Goal: Task Accomplishment & Management: Use online tool/utility

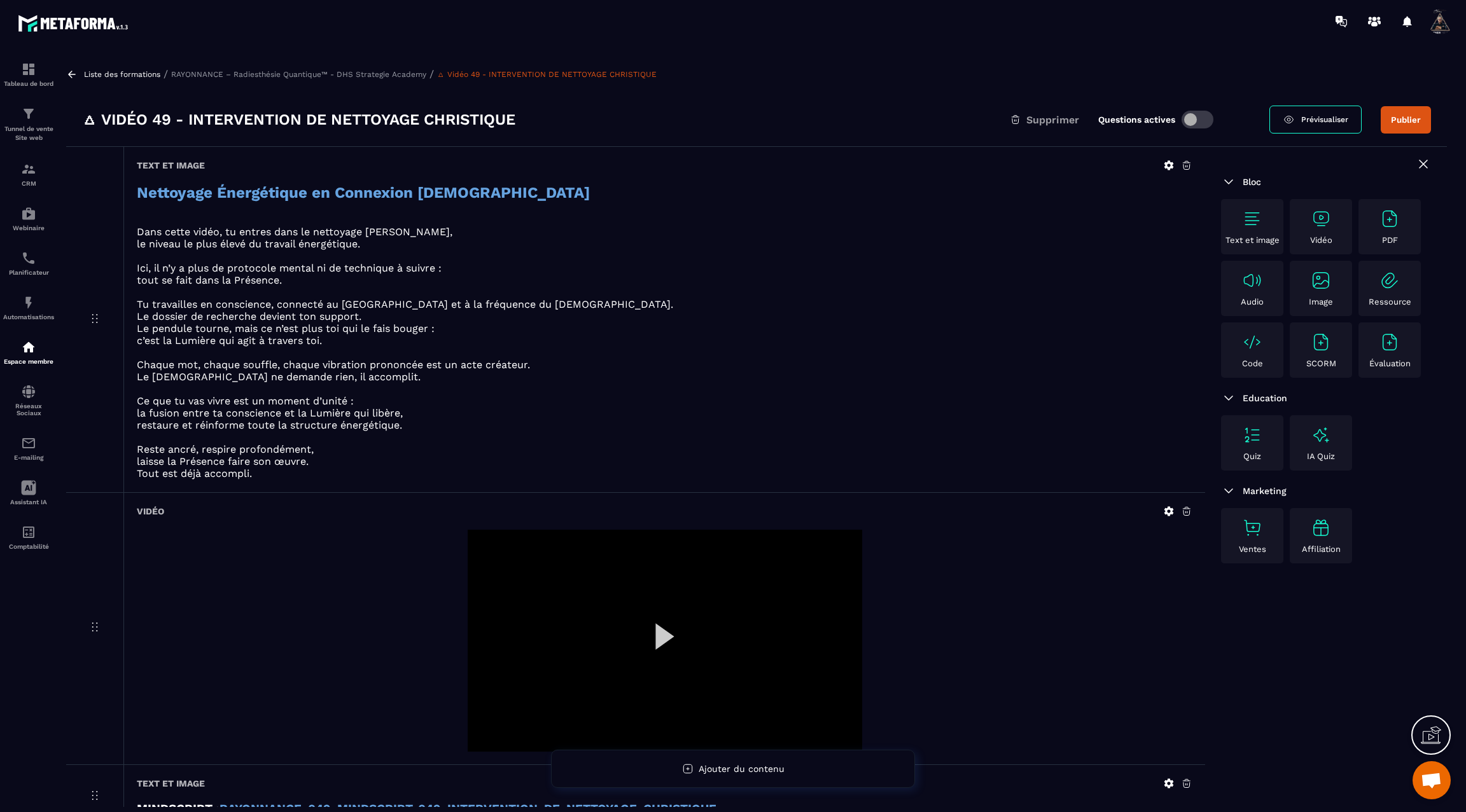
click at [67, 73] on icon at bounding box center [71, 74] width 11 height 11
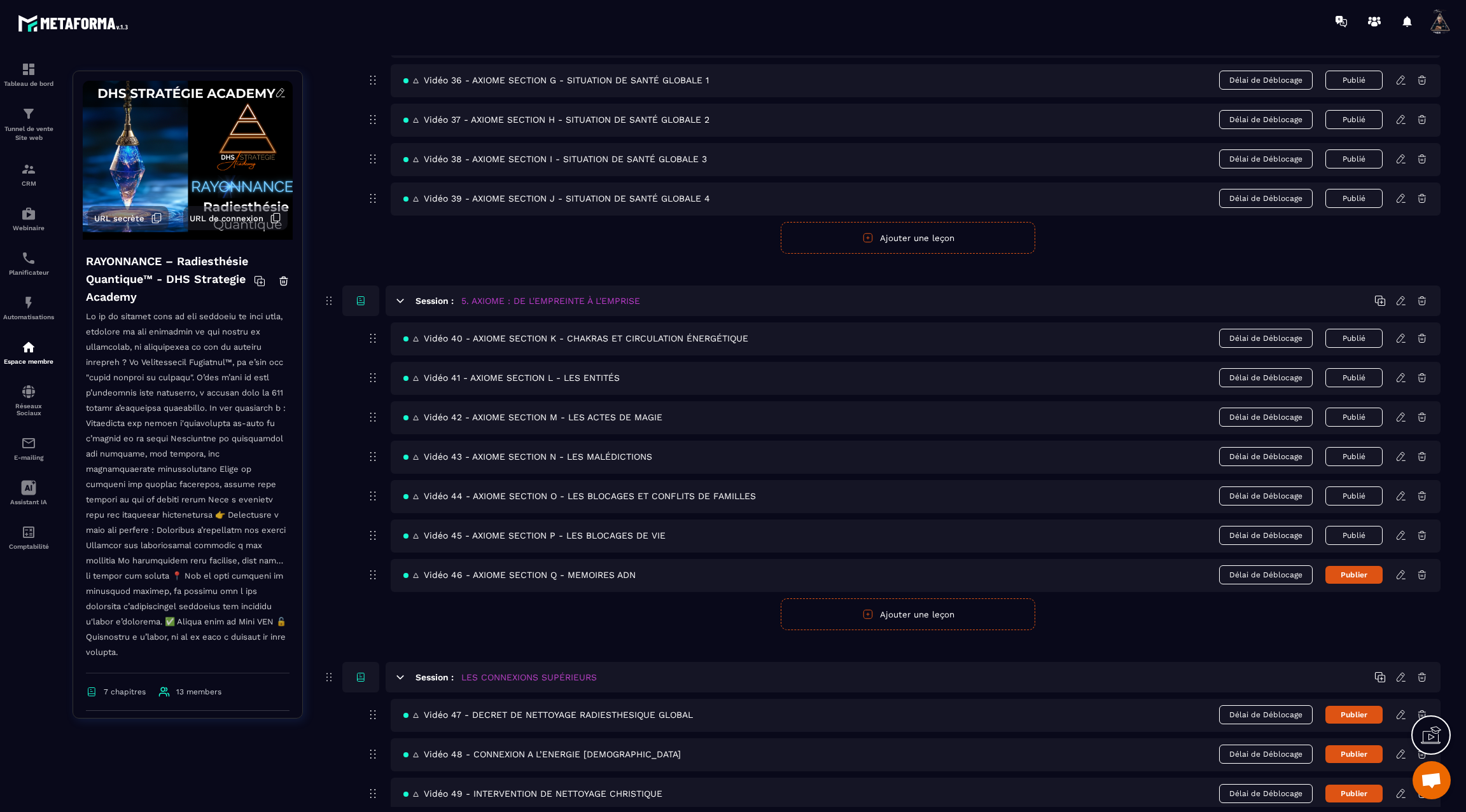
scroll to position [1868, 0]
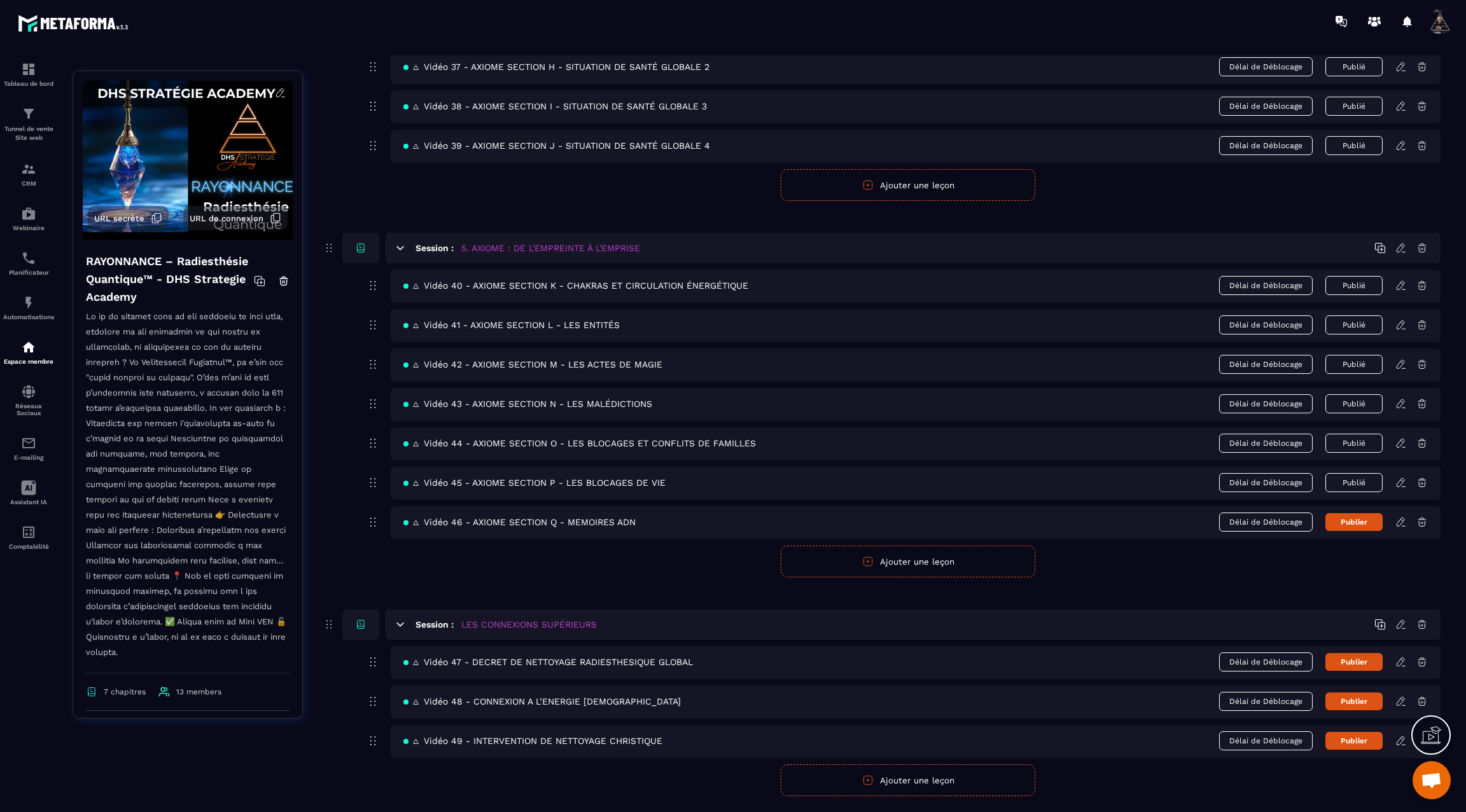
click at [494, 275] on div "🜂 Vidéo 40 - AXIOME SECTION K - CHAKRAS ET CIRCULATION ÉNERGÉTIQUE Délai de Déb…" at bounding box center [916, 286] width 1050 height 33
click at [1401, 281] on icon at bounding box center [1401, 285] width 8 height 9
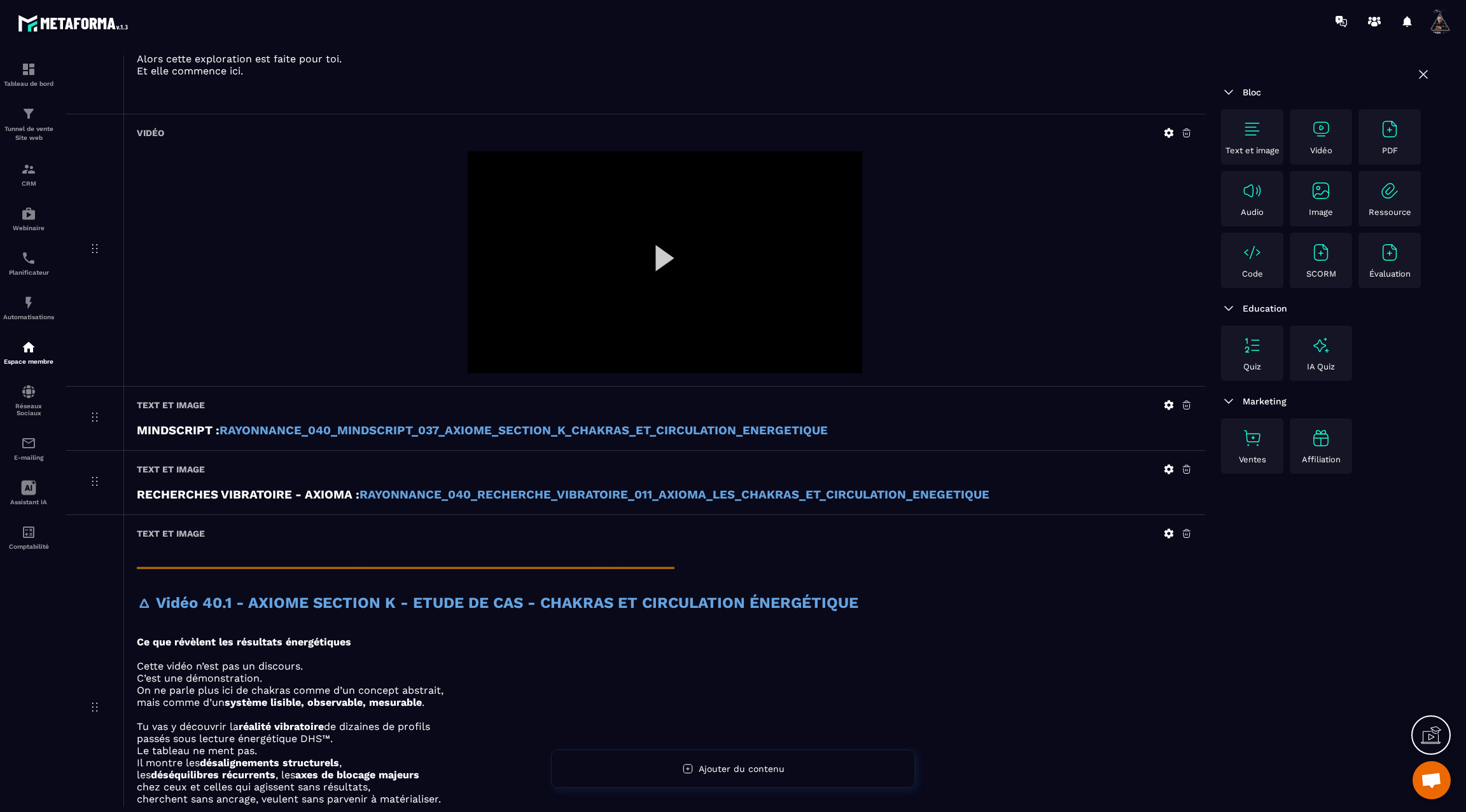
scroll to position [348, 0]
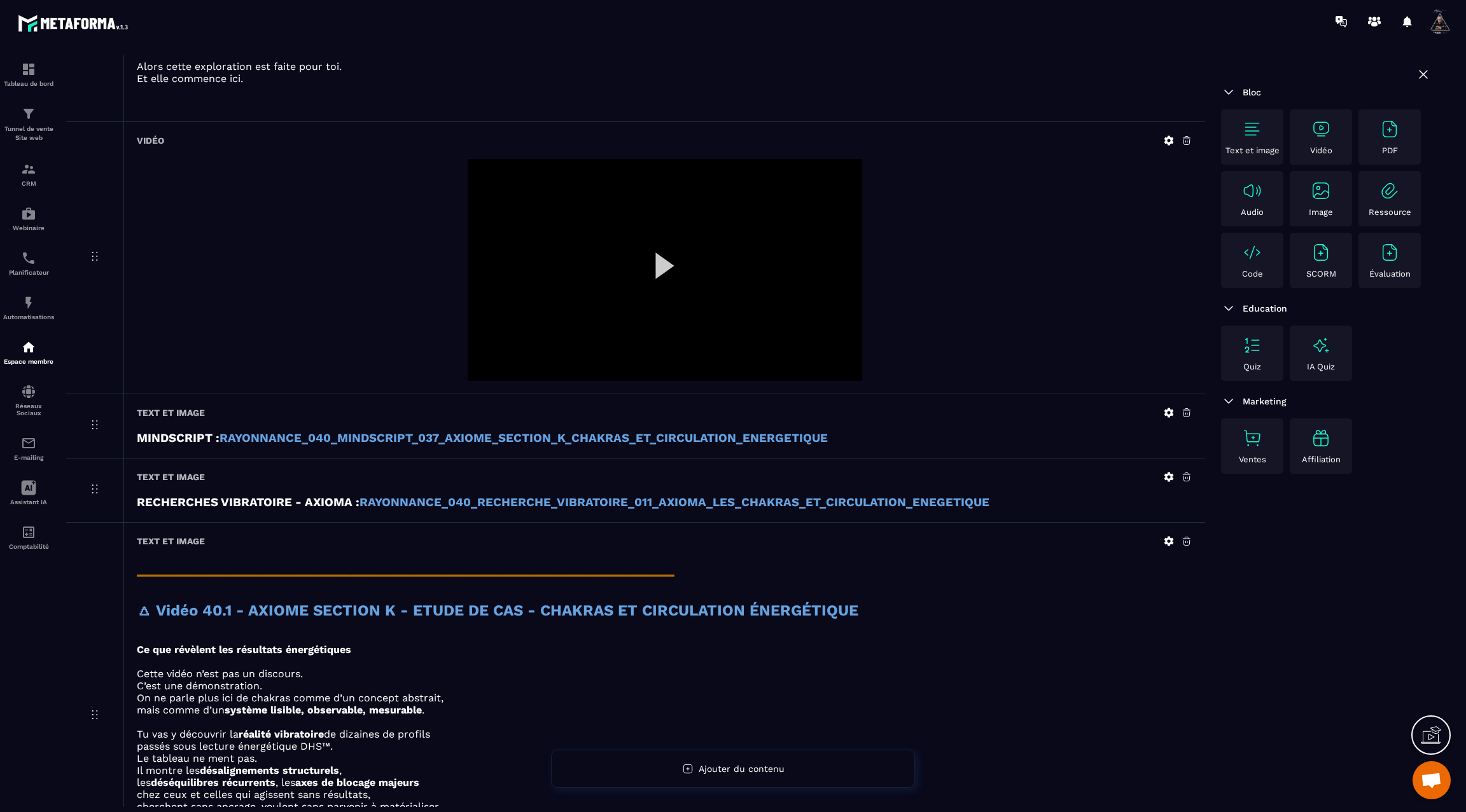
click at [496, 441] on strong "RAYONNANCE_040_MINDSCRIPT_037_AXIOME_SECTION_K_CHAKRAS_ET_CIRCULATION_ENERGETIQ…" at bounding box center [523, 438] width 608 height 14
click at [1168, 414] on icon at bounding box center [1170, 412] width 9 height 9
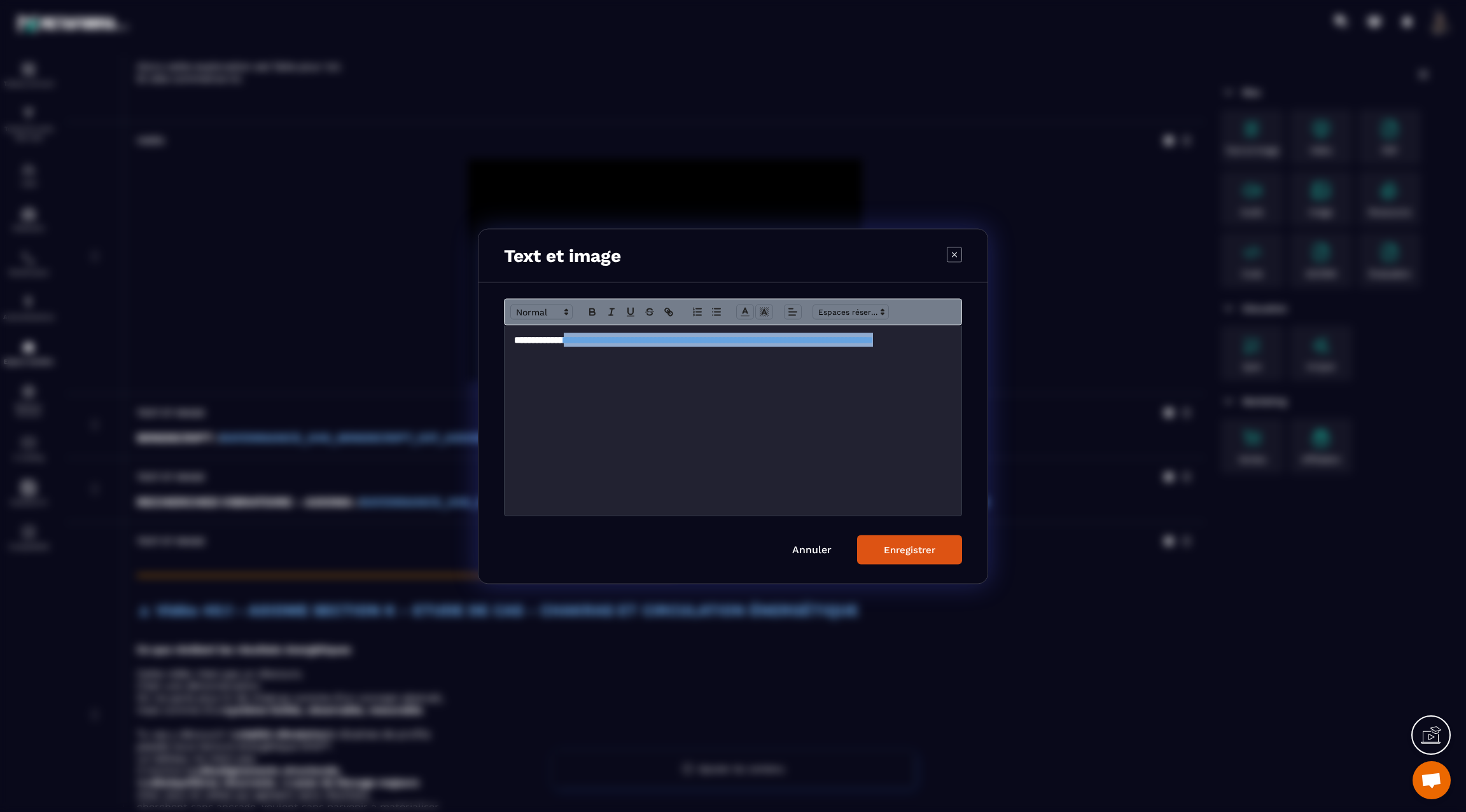
drag, startPoint x: 582, startPoint y: 369, endPoint x: 493, endPoint y: 353, distance: 90.4
click at [493, 353] on div "**********" at bounding box center [733, 433] width 509 height 301
click at [666, 309] on icon "Modal window" at bounding box center [668, 311] width 11 height 11
type input "**********"
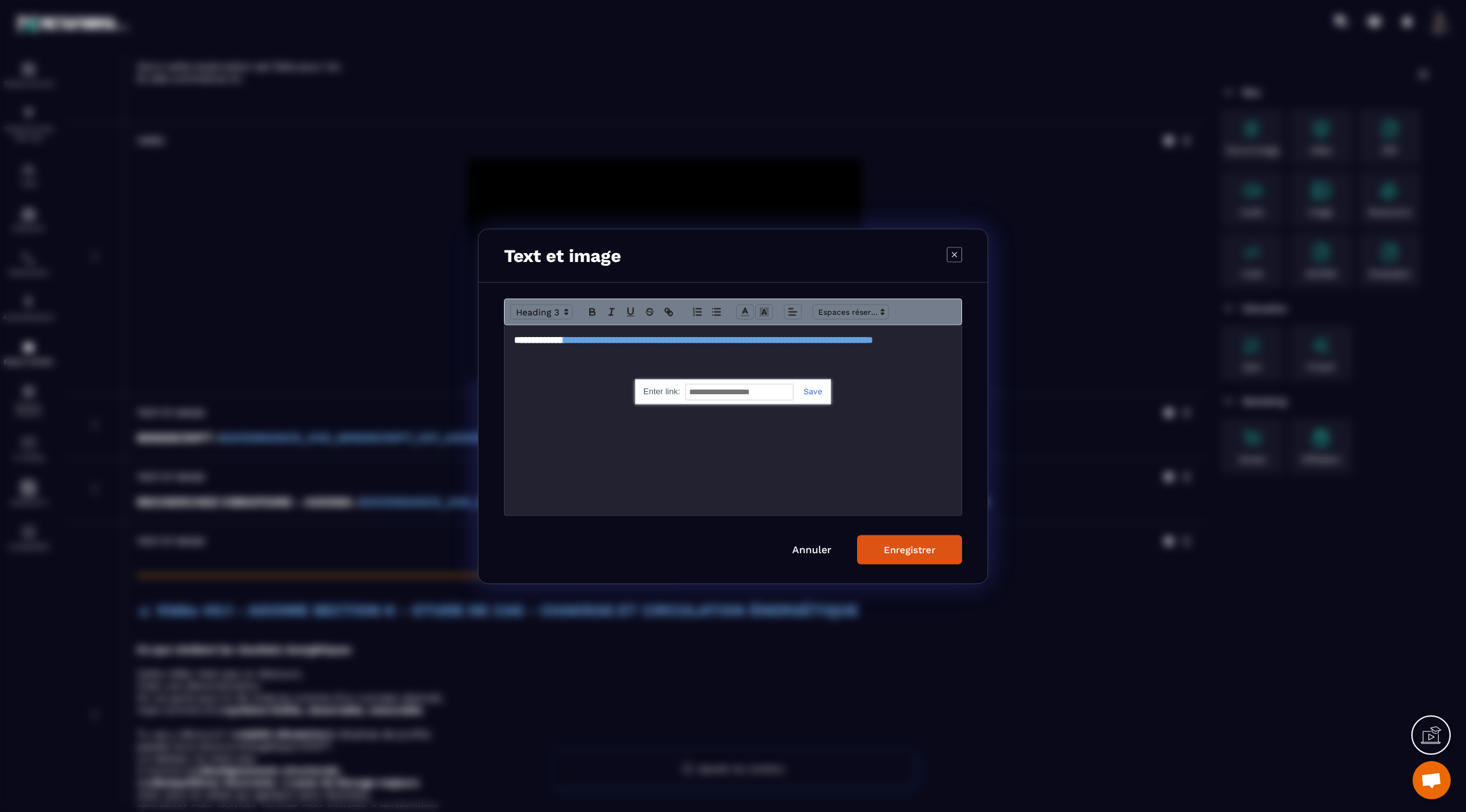
paste input "**********"
type input "**********"
click at [814, 388] on link "Modal window" at bounding box center [808, 391] width 29 height 9
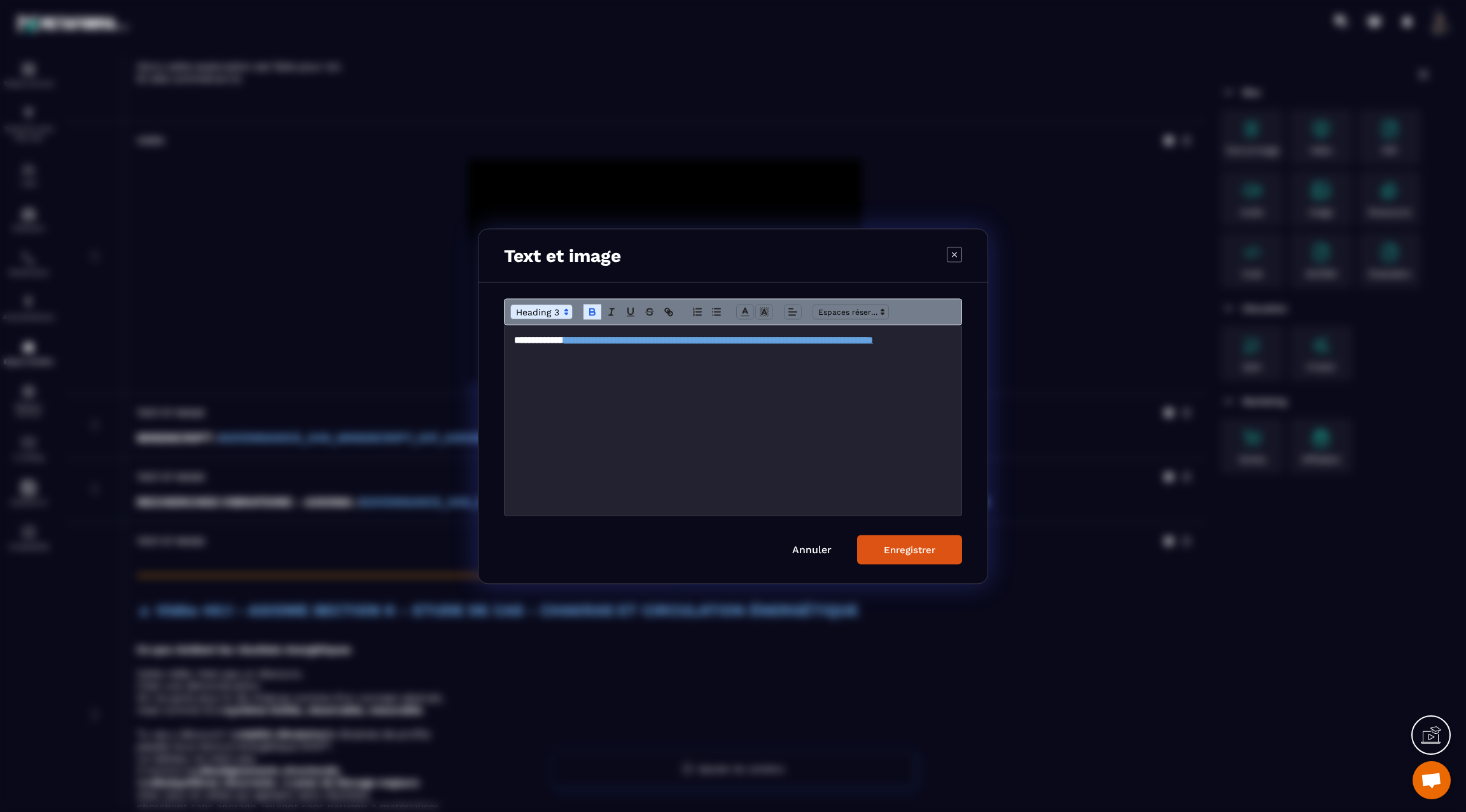
click at [893, 552] on div "Enregistrer" at bounding box center [910, 549] width 51 height 11
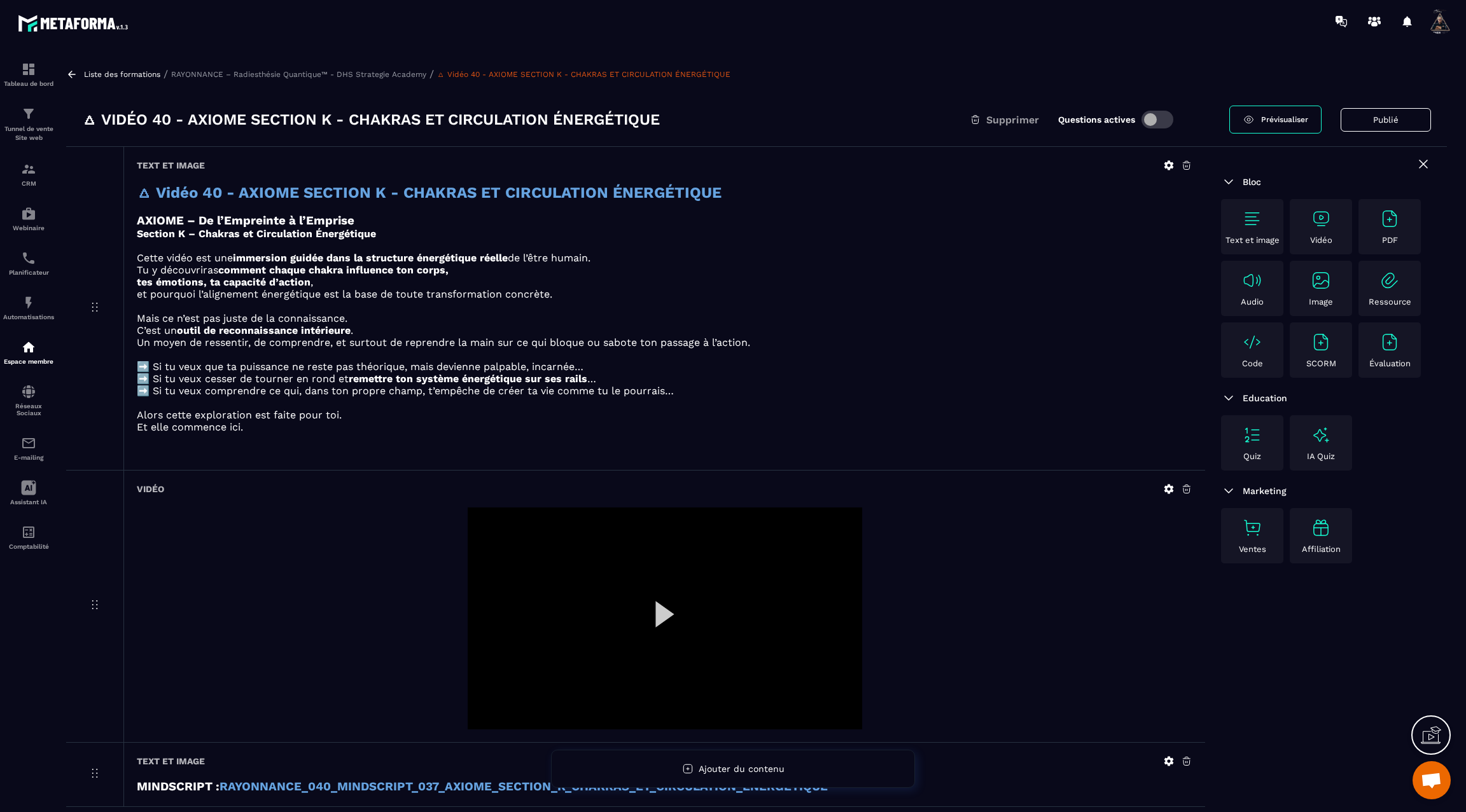
click at [65, 69] on div "Liste des formations / RAYONNANCE – Radiesthésie Quantique™ - DHS Strategie Aca…" at bounding box center [756, 431] width 1394 height 752
click at [72, 74] on icon at bounding box center [72, 74] width 8 height 7
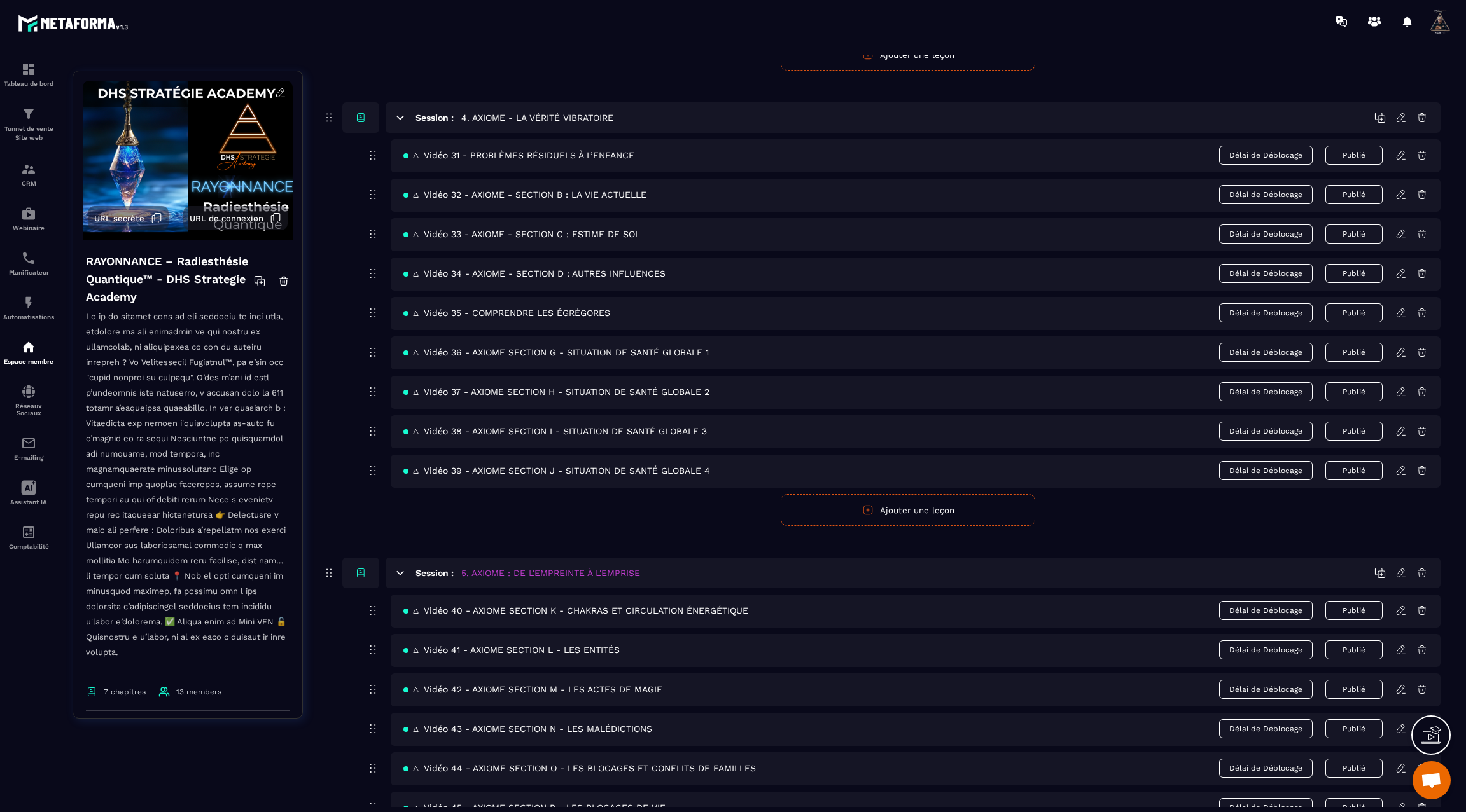
scroll to position [1537, 0]
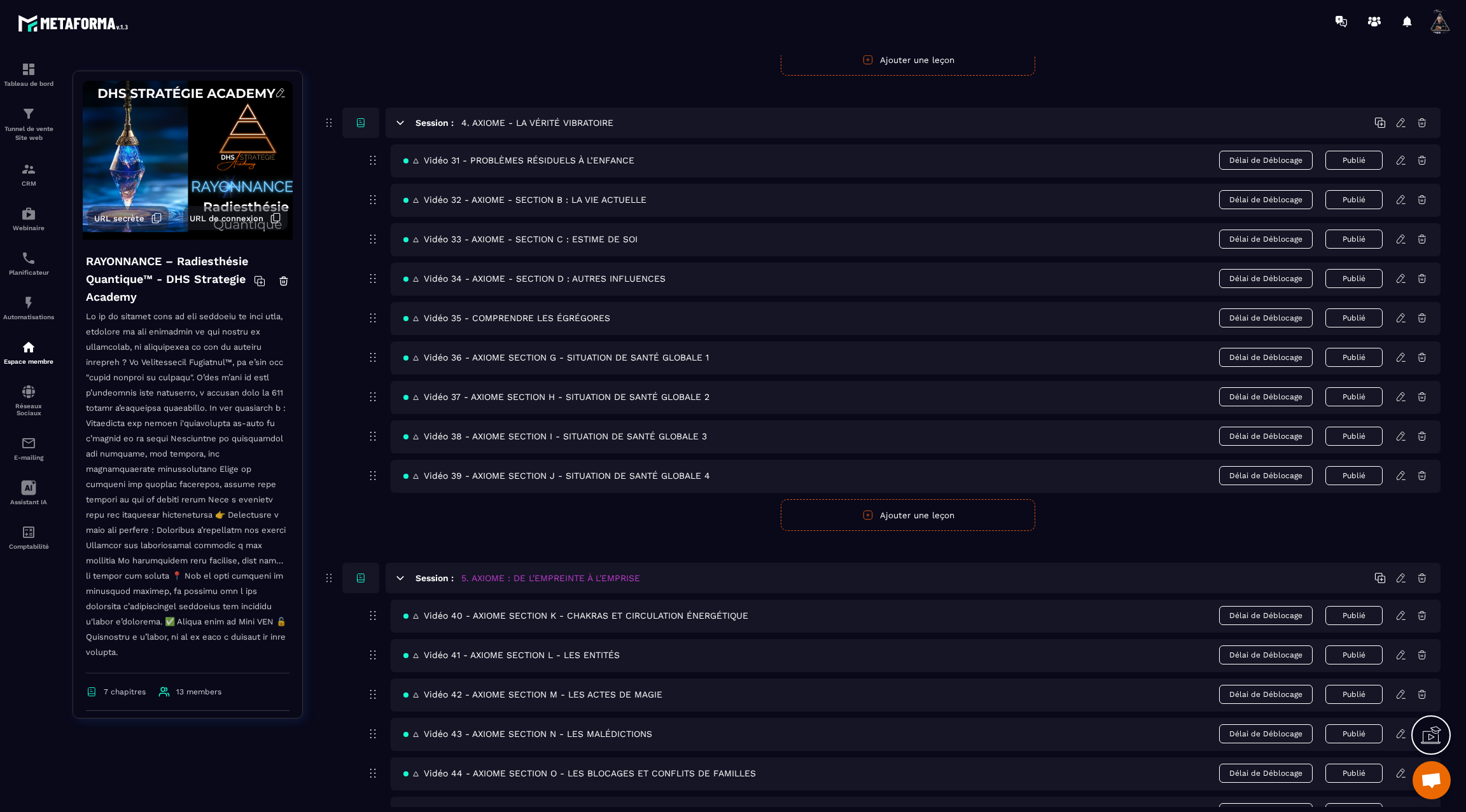
click at [536, 392] on span "🜂 Vidéo 37 - AXIOME SECTION H - SITUATION DE SANTÉ GLOBALE 2" at bounding box center [556, 396] width 306 height 10
click at [1402, 391] on icon at bounding box center [1401, 396] width 11 height 11
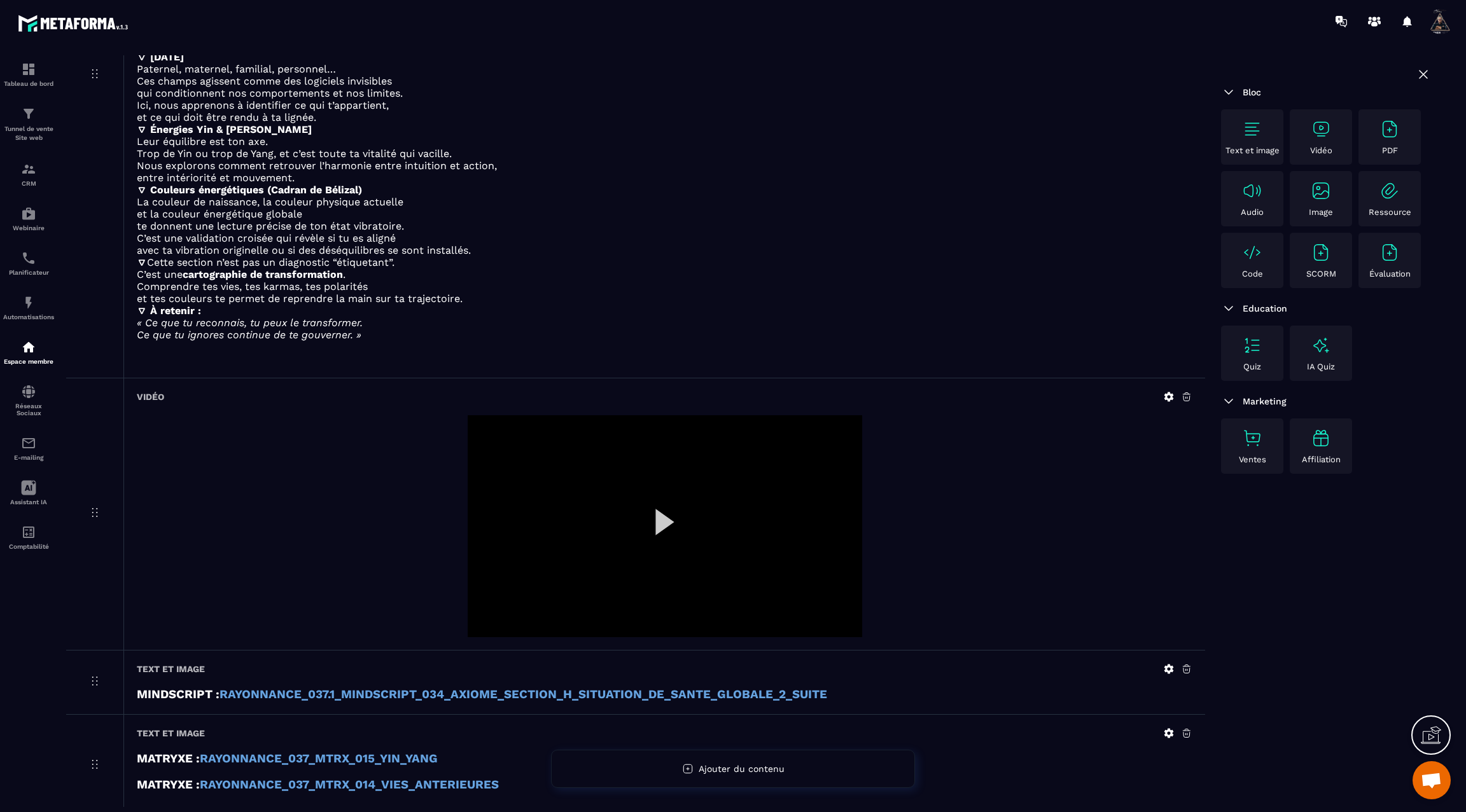
scroll to position [1229, 0]
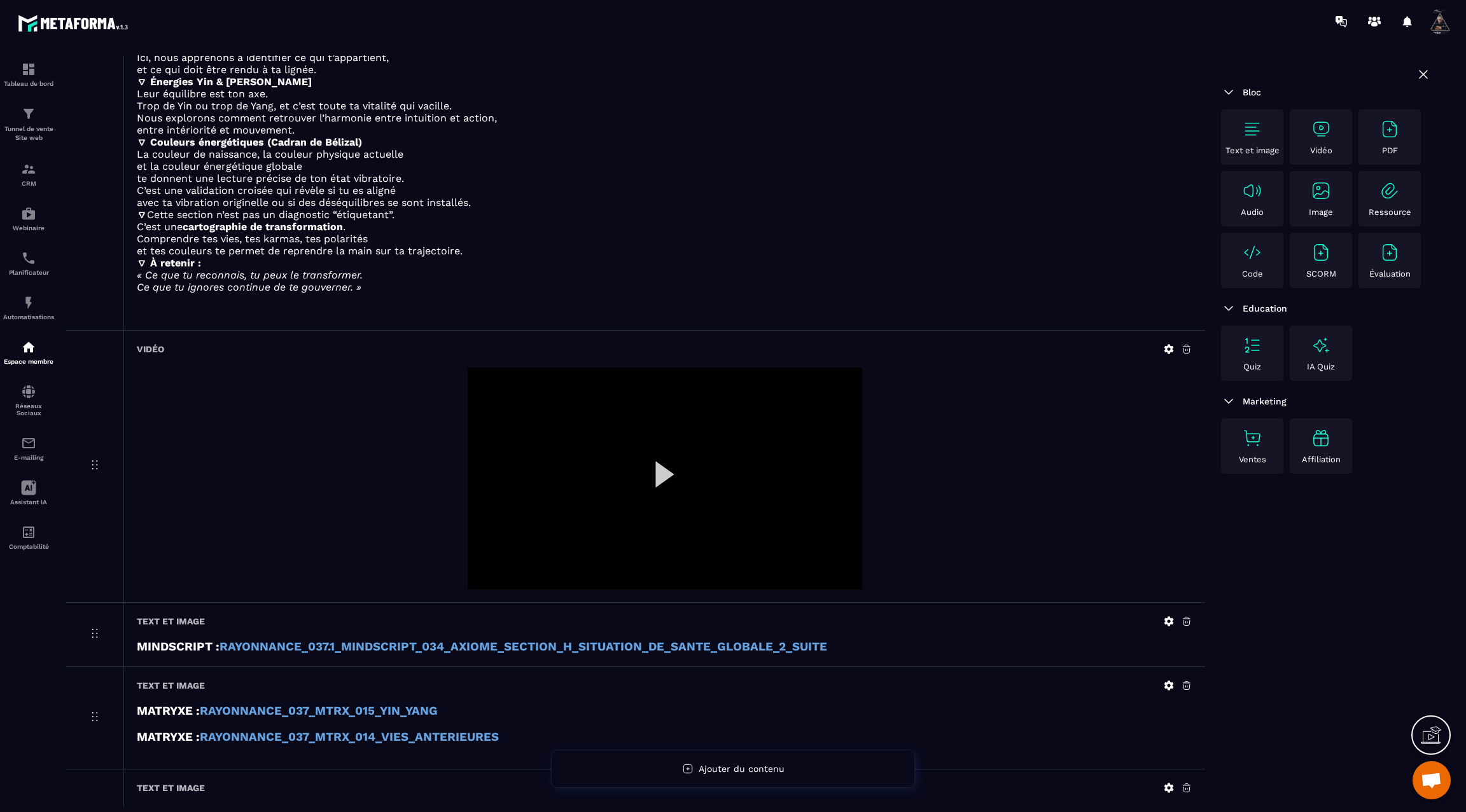
click at [660, 468] on div at bounding box center [665, 478] width 395 height 222
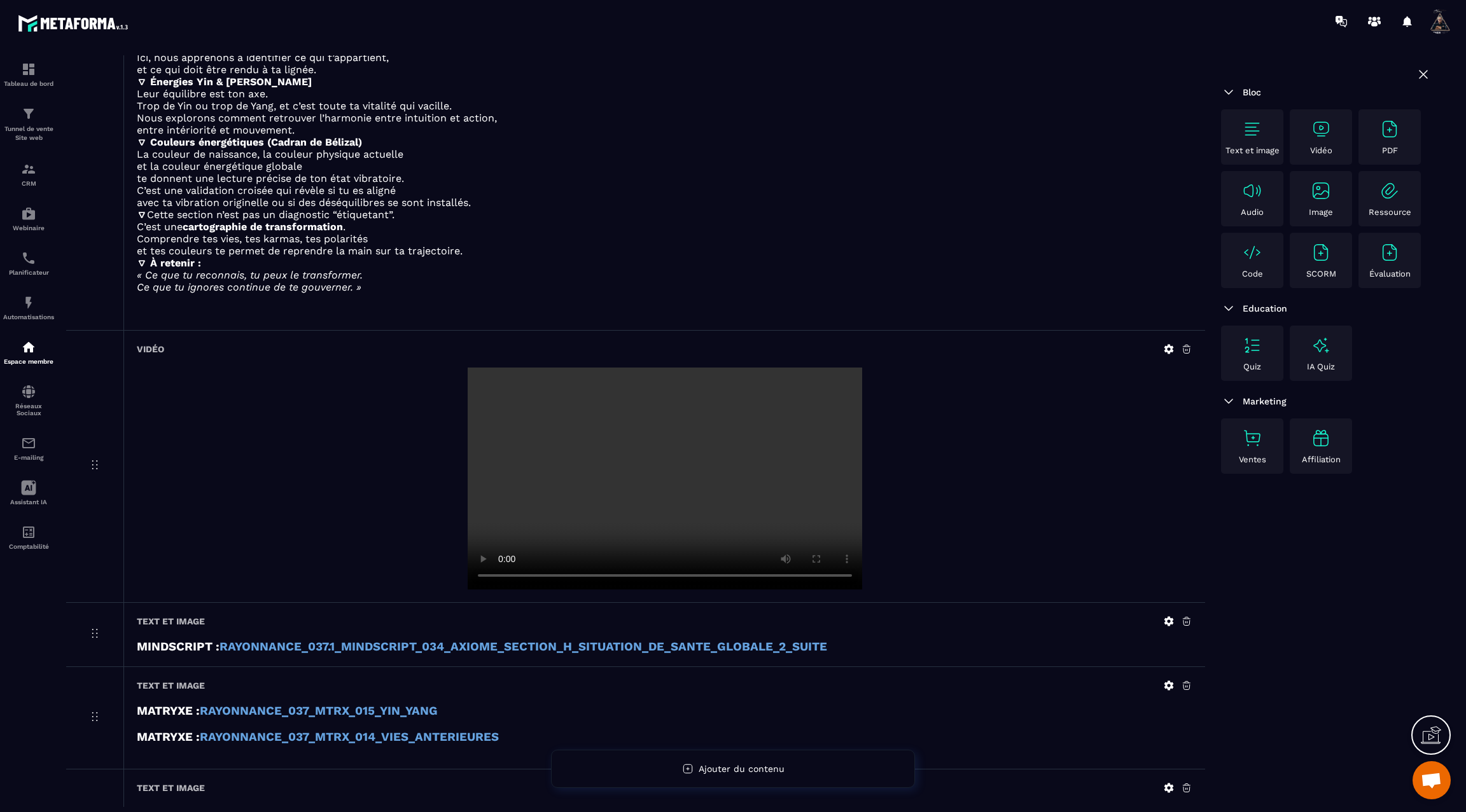
click at [660, 468] on video at bounding box center [665, 478] width 395 height 222
click at [1165, 344] on icon at bounding box center [1169, 349] width 11 height 11
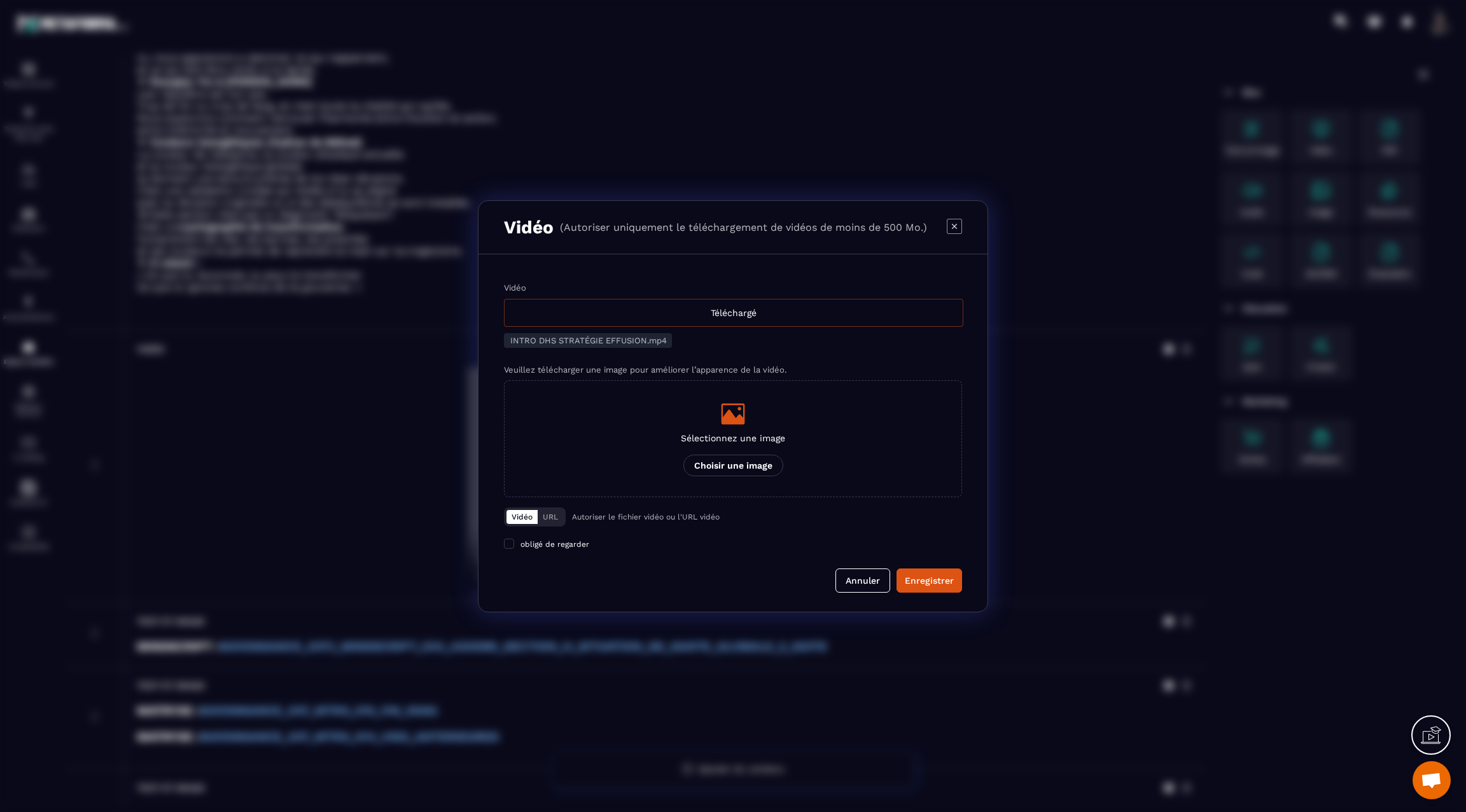
click at [624, 325] on div "Téléchargé" at bounding box center [733, 313] width 459 height 28
click at [0, 0] on input "Vidéo Téléchargé" at bounding box center [0, 0] width 0 height 0
click at [928, 578] on div "Enregistrer" at bounding box center [929, 580] width 49 height 13
